Goal: Task Accomplishment & Management: Use online tool/utility

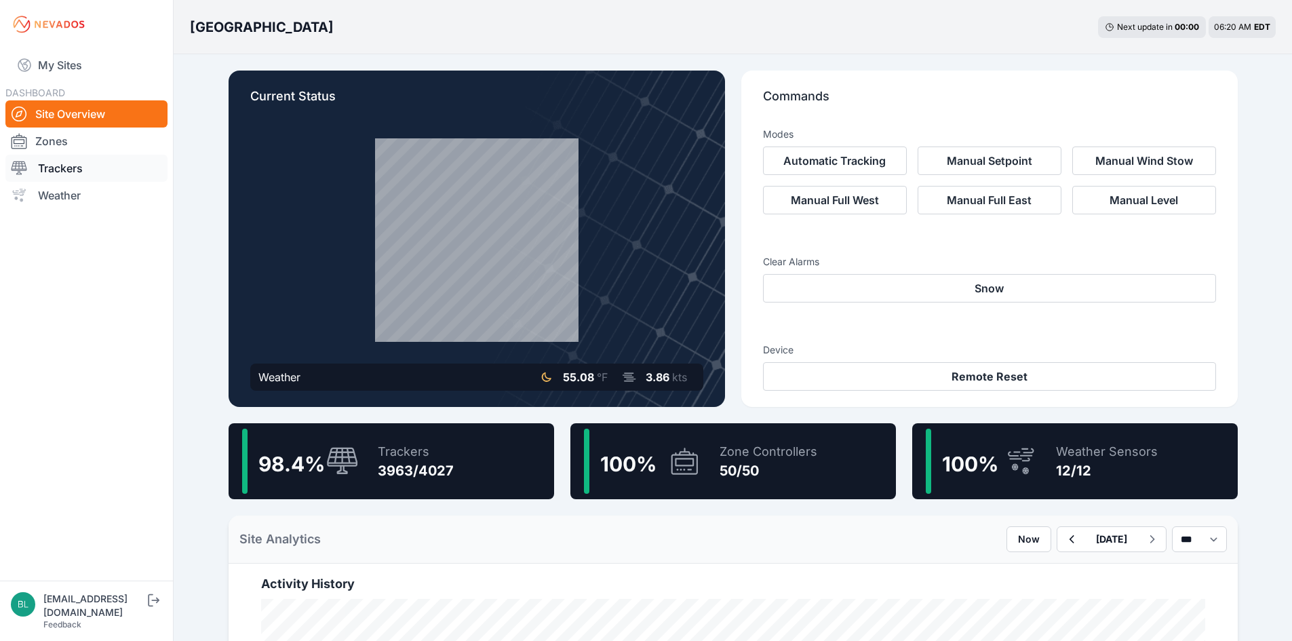
click at [122, 180] on link "Trackers" at bounding box center [86, 168] width 162 height 27
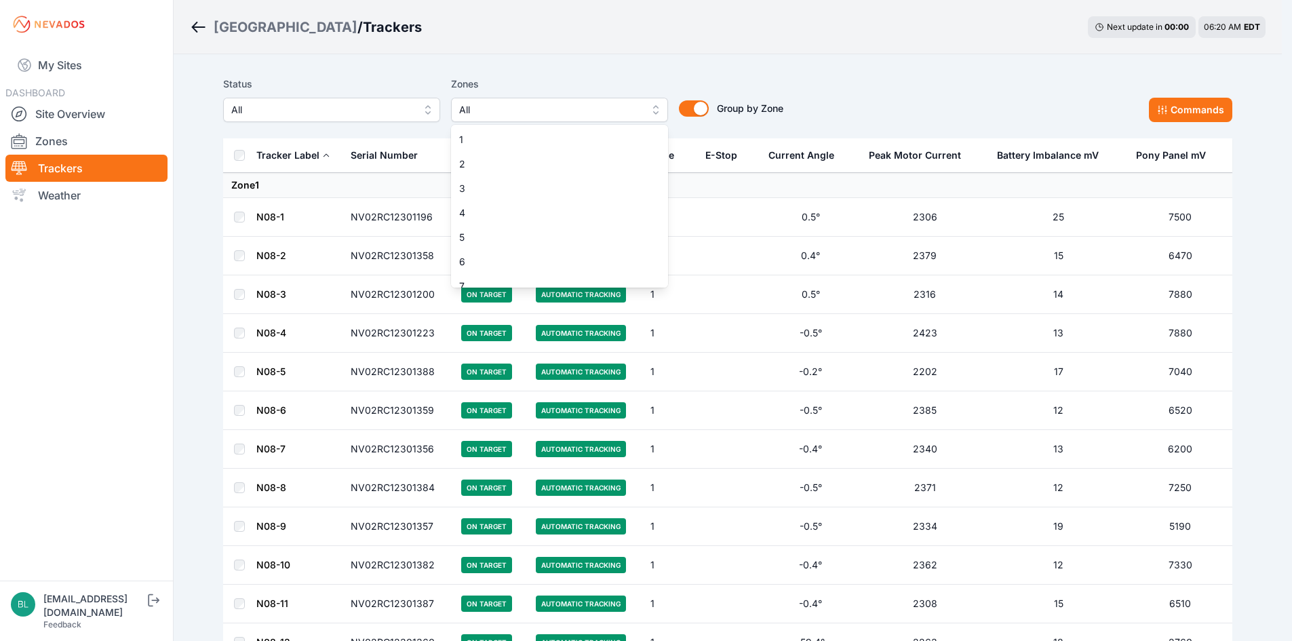
click at [665, 114] on button "All" at bounding box center [559, 110] width 217 height 24
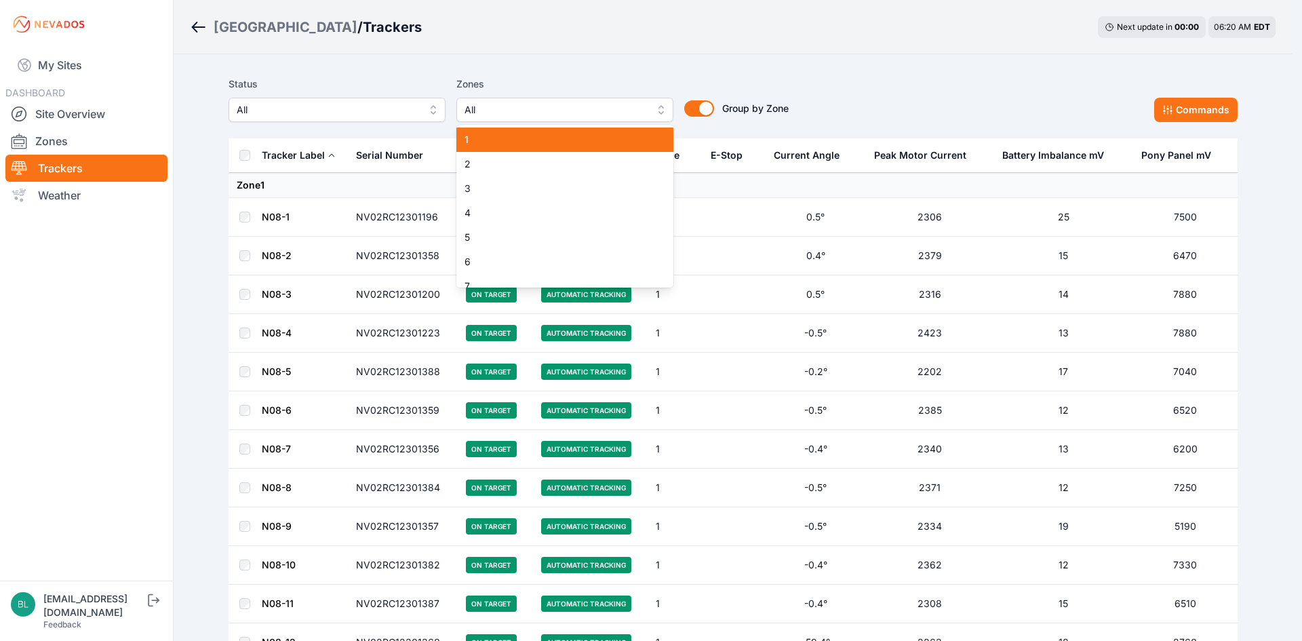
click at [626, 136] on span "1" at bounding box center [557, 140] width 184 height 14
click at [634, 110] on span "All" at bounding box center [556, 110] width 182 height 16
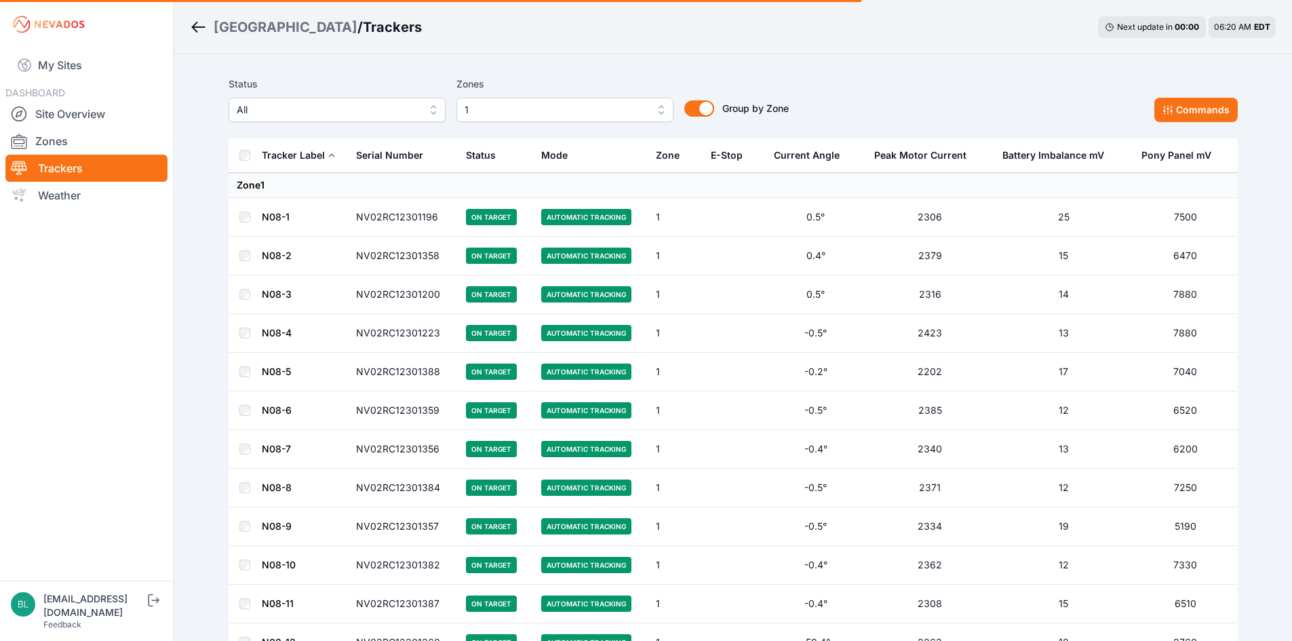
click at [610, 161] on th "Mode" at bounding box center [590, 155] width 115 height 35
click at [617, 110] on span "1" at bounding box center [556, 110] width 182 height 16
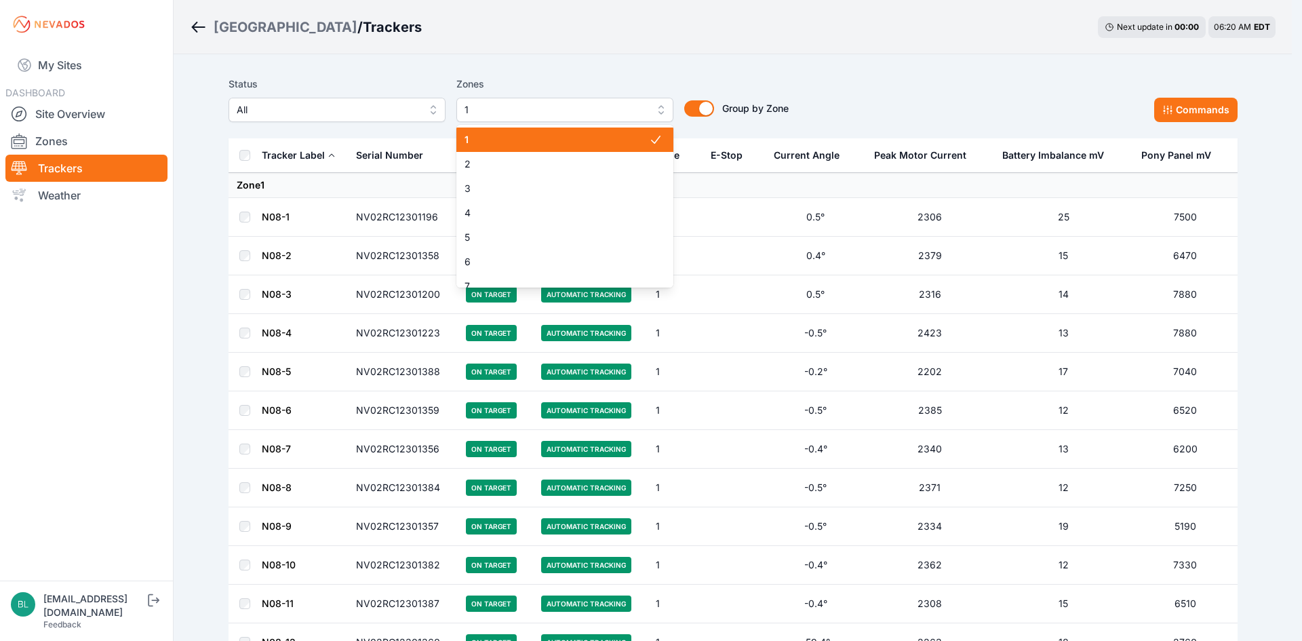
click at [581, 161] on span "2" at bounding box center [557, 164] width 184 height 14
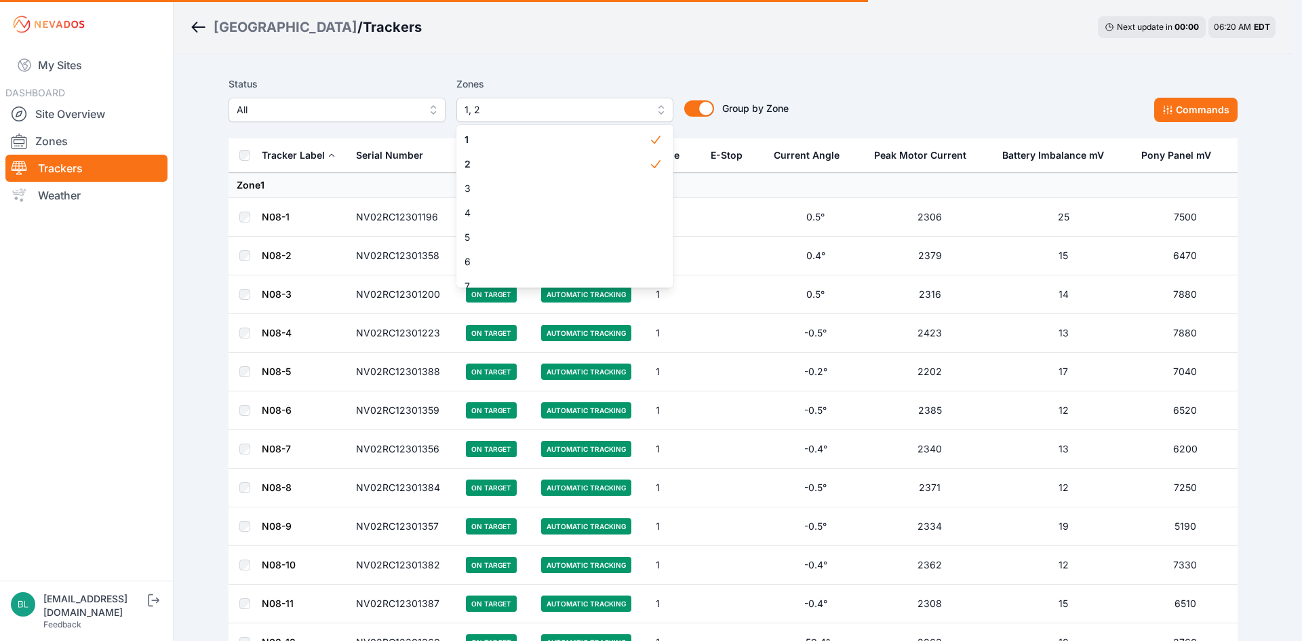
click at [703, 114] on div "Status All Zones 1, 2 1 2 3 4 5 6 7 8 9 10 11 12 13 14 15 16 17 18 19 20 21 22 …" at bounding box center [509, 99] width 560 height 46
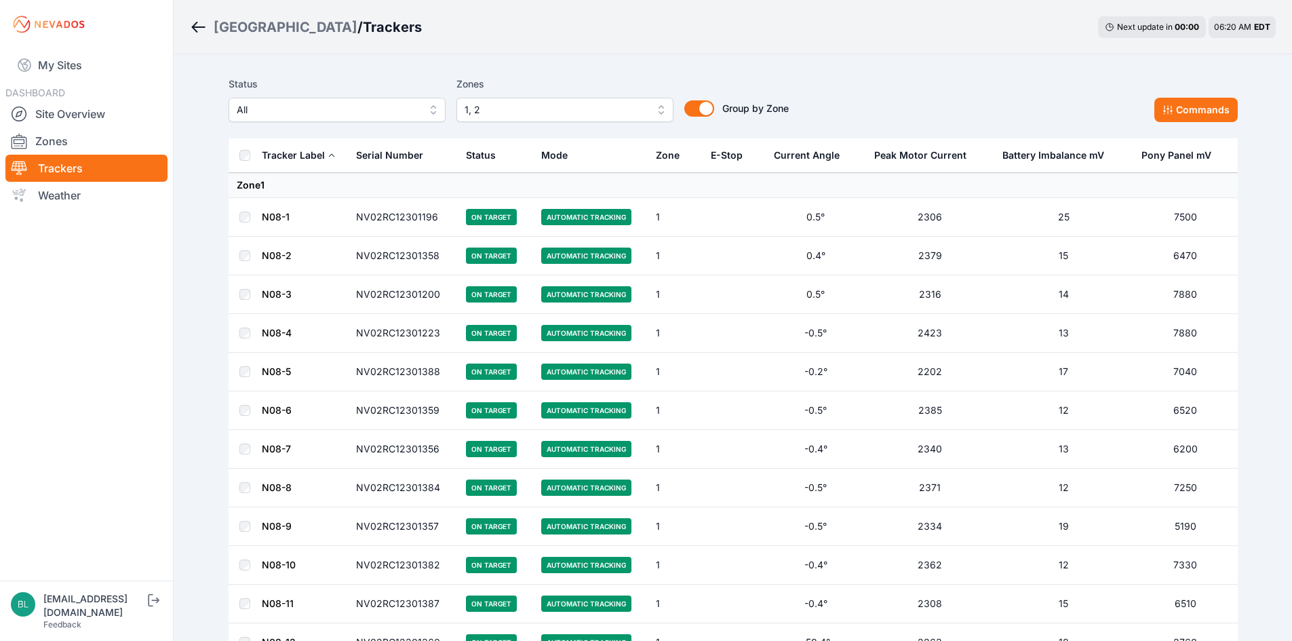
click at [702, 109] on button "Group by Zone" at bounding box center [699, 108] width 30 height 16
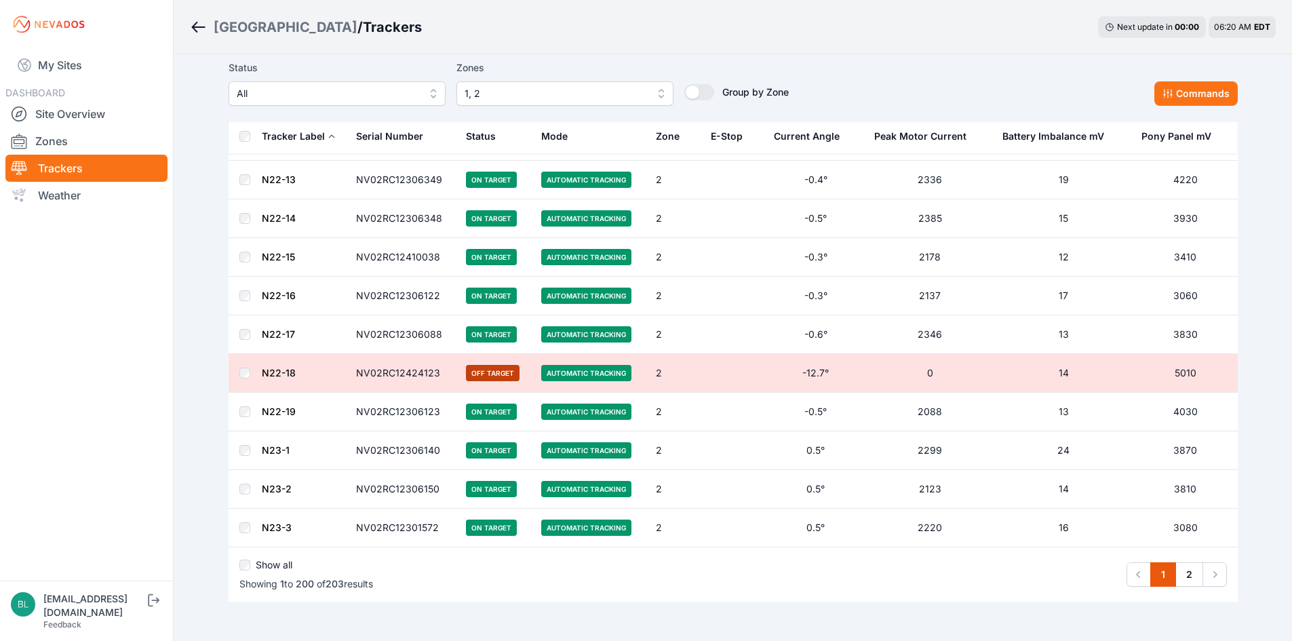
scroll to position [7419, 0]
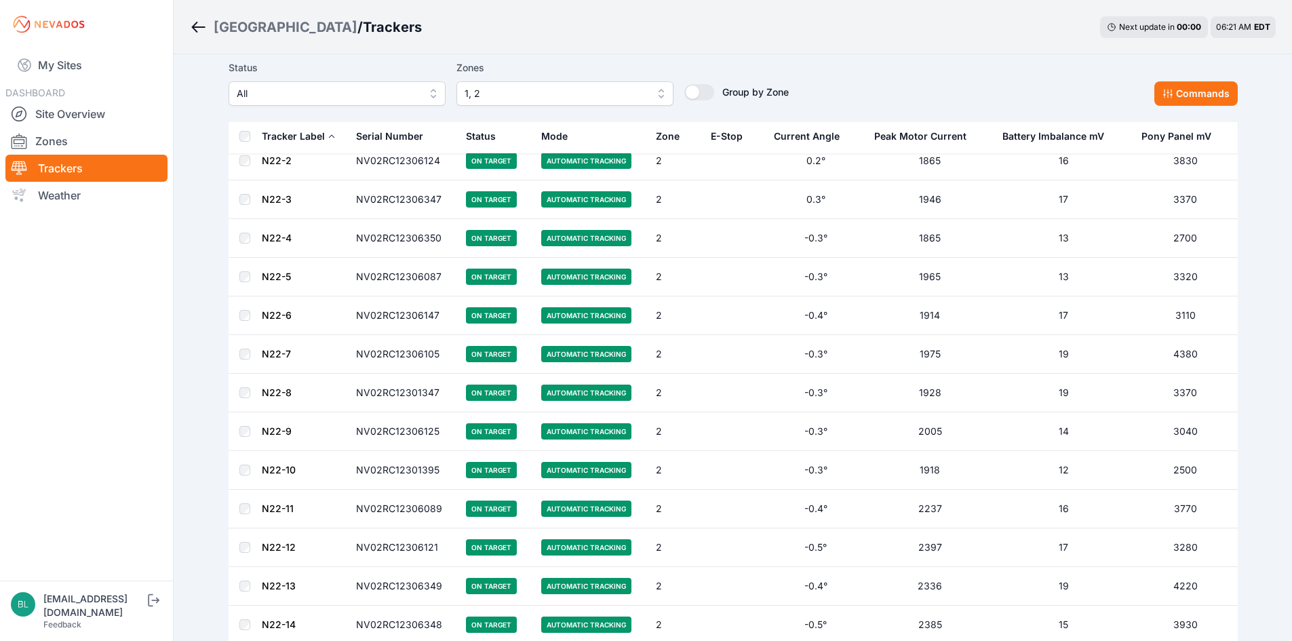
scroll to position [7516, 0]
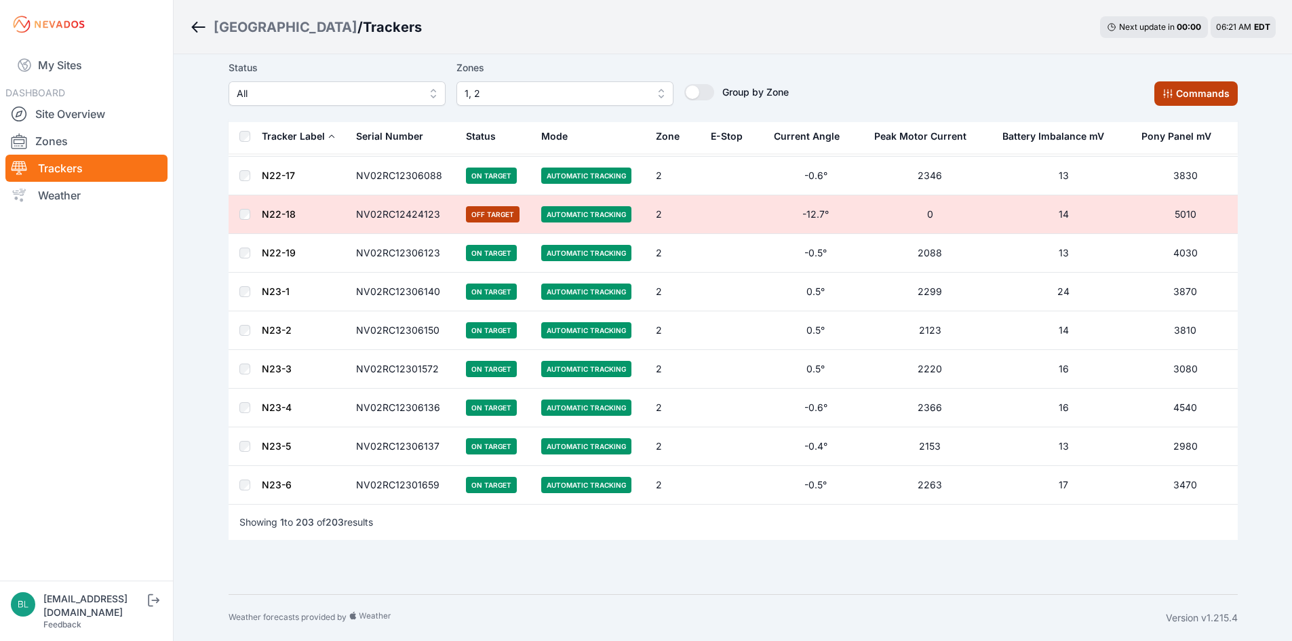
click at [1197, 94] on button "Commands" at bounding box center [1195, 93] width 83 height 24
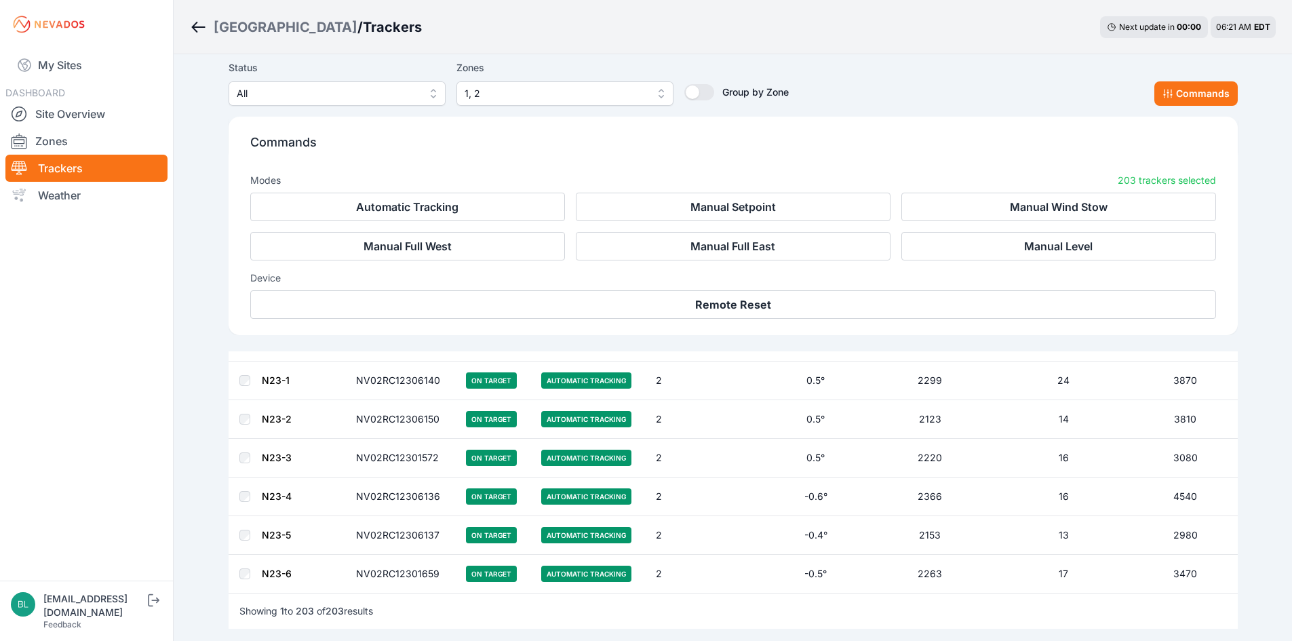
scroll to position [7745, 0]
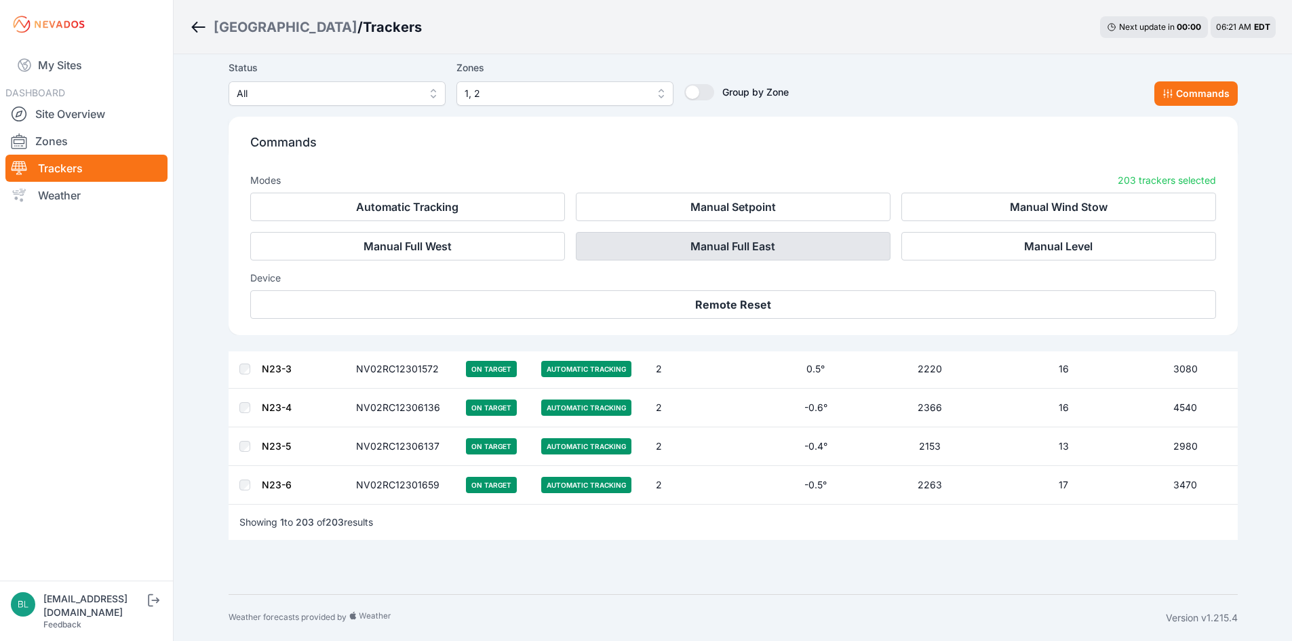
click at [759, 249] on button "Manual Full East" at bounding box center [733, 246] width 315 height 28
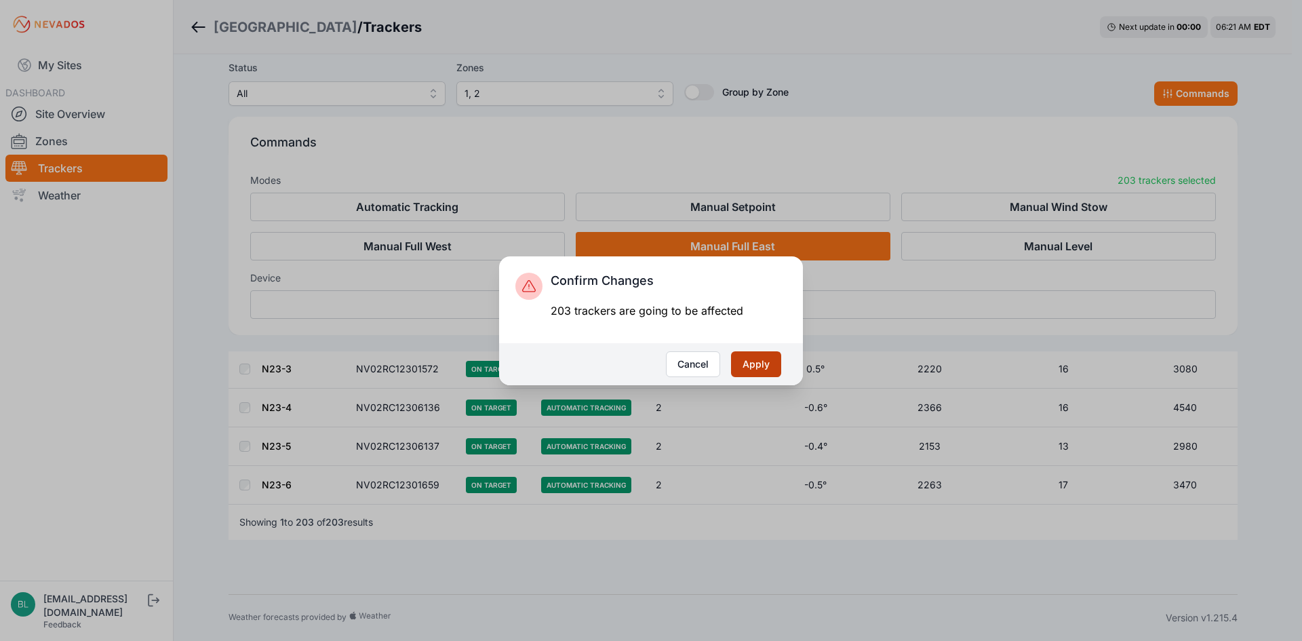
click at [779, 362] on button "Apply" at bounding box center [756, 364] width 50 height 26
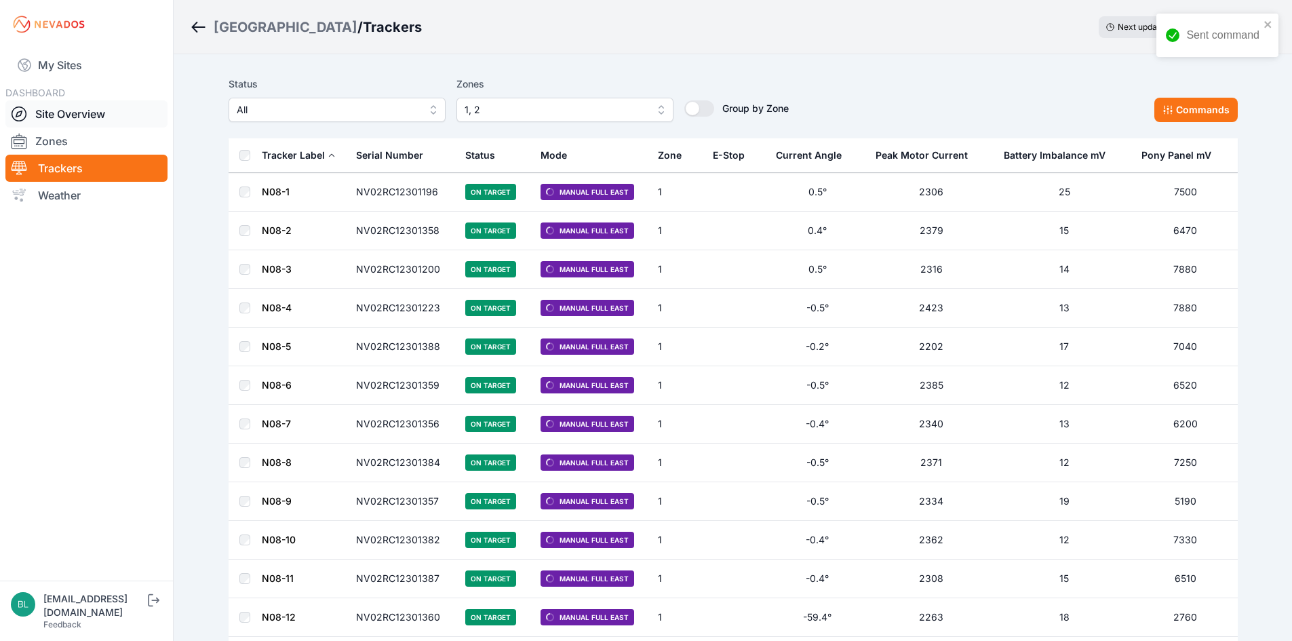
click at [96, 123] on link "Site Overview" at bounding box center [86, 113] width 162 height 27
